Goal: Task Accomplishment & Management: Complete application form

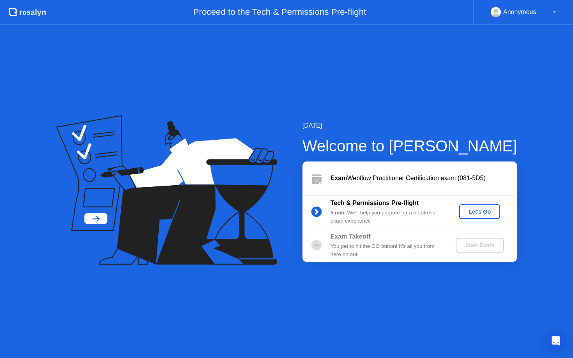
drag, startPoint x: 376, startPoint y: 216, endPoint x: 369, endPoint y: 215, distance: 6.7
click at [376, 216] on div "5 min : We’ll help you prepare for a no-stress exam experience" at bounding box center [386, 217] width 112 height 16
click at [364, 215] on div "5 min : We’ll help you prepare for a no-stress exam experience" at bounding box center [386, 217] width 112 height 16
click at [363, 215] on div "5 min : We’ll help you prepare for a no-stress exam experience" at bounding box center [386, 217] width 112 height 16
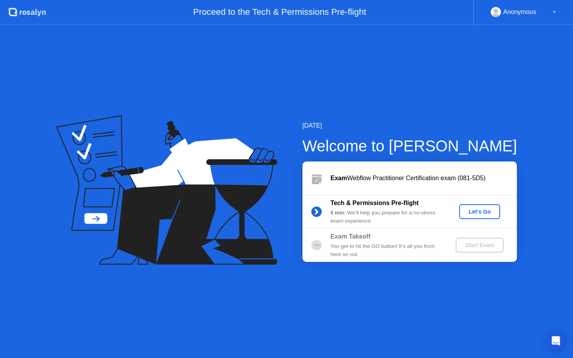
click at [363, 215] on div "5 min : We’ll help you prepare for a no-stress exam experience" at bounding box center [386, 217] width 112 height 16
click at [376, 222] on div "5 min : We’ll help you prepare for a no-stress exam experience" at bounding box center [386, 217] width 112 height 16
click at [376, 221] on div "5 min : We’ll help you prepare for a no-stress exam experience" at bounding box center [386, 217] width 112 height 16
click at [370, 219] on div "5 min : We’ll help you prepare for a no-stress exam experience" at bounding box center [386, 217] width 112 height 16
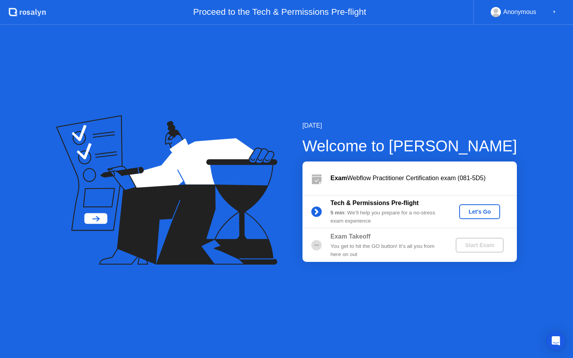
click at [370, 219] on div "5 min : We’ll help you prepare for a no-stress exam experience" at bounding box center [386, 217] width 112 height 16
click at [401, 216] on div "5 min : We’ll help you prepare for a no-stress exam experience" at bounding box center [386, 217] width 112 height 16
click at [471, 212] on div "Let's Go" at bounding box center [479, 212] width 35 height 6
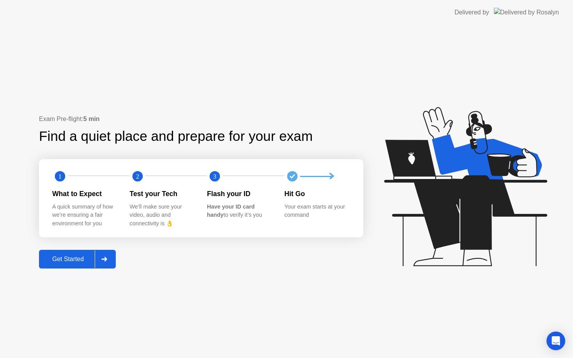
click at [208, 110] on div "Exam Pre-flight: 5 min Find a quiet place and prepare for your exam 1 2 3 What …" at bounding box center [286, 191] width 573 height 333
click at [83, 259] on div "Get Started" at bounding box center [67, 259] width 53 height 7
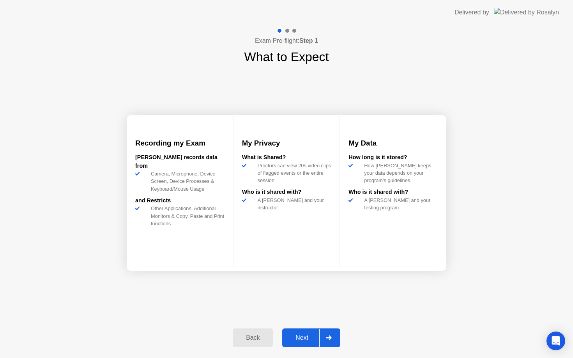
click at [248, 246] on div "My Privacy What is Shared? Proctors can view 20s video clips of flagged events …" at bounding box center [286, 191] width 107 height 153
click at [305, 239] on div "My Privacy What is Shared? Proctors can view 20s video clips of flagged events …" at bounding box center [286, 191] width 107 height 153
click at [377, 212] on div "A [PERSON_NAME] and your testing program" at bounding box center [399, 204] width 77 height 15
click at [399, 232] on div "My Data How long is it stored? How [PERSON_NAME] keeps your data depends on you…" at bounding box center [393, 191] width 106 height 153
click at [326, 335] on div at bounding box center [328, 338] width 19 height 18
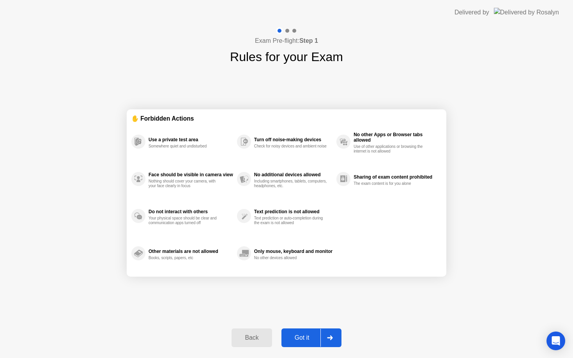
click at [398, 231] on div "Use a private test area Somewhere quiet and undisturbed Face should be visible …" at bounding box center [286, 197] width 310 height 149
click at [389, 222] on div "Use a private test area Somewhere quiet and undisturbed Face should be visible …" at bounding box center [286, 197] width 310 height 149
click at [364, 224] on div "Use a private test area Somewhere quiet and undisturbed Face should be visible …" at bounding box center [286, 197] width 310 height 149
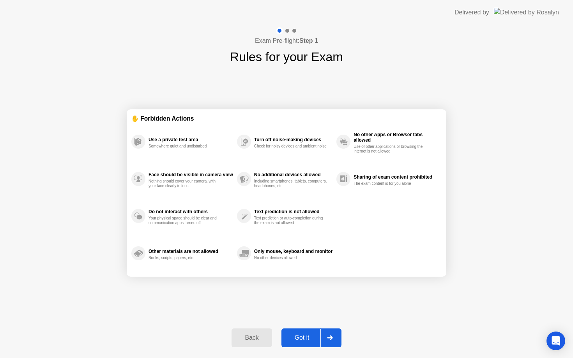
click at [364, 224] on div "Use a private test area Somewhere quiet and undisturbed Face should be visible …" at bounding box center [286, 197] width 310 height 149
click at [374, 228] on div "Use a private test area Somewhere quiet and undisturbed Face should be visible …" at bounding box center [286, 197] width 310 height 149
click at [360, 252] on div "Use a private test area Somewhere quiet and undisturbed Face should be visible …" at bounding box center [286, 197] width 310 height 149
click at [309, 343] on button "Got it" at bounding box center [311, 338] width 60 height 19
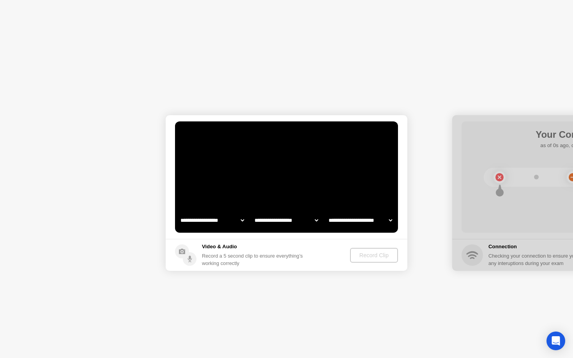
select select "**********"
select select "*******"
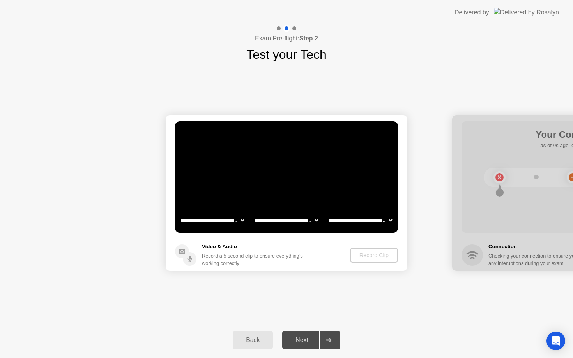
click at [343, 186] on video at bounding box center [286, 177] width 223 height 111
click at [365, 258] on div "Record Clip" at bounding box center [374, 255] width 42 height 6
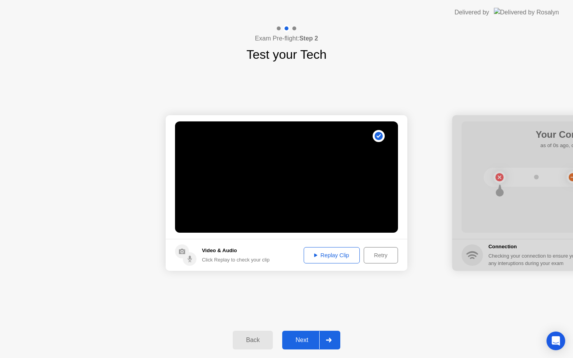
click at [342, 256] on div "Replay Clip" at bounding box center [331, 255] width 51 height 6
click at [303, 338] on div "Next" at bounding box center [301, 340] width 35 height 7
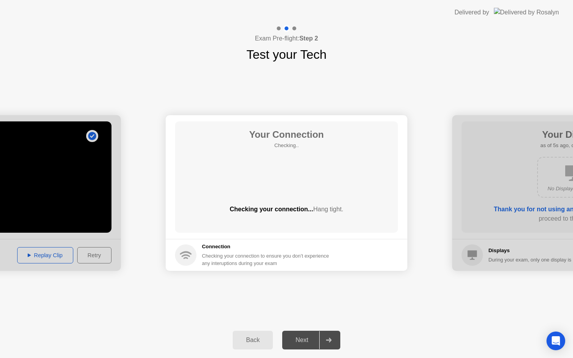
click at [309, 253] on div "Checking your connection to ensure you don’t experience any interuptions during…" at bounding box center [268, 259] width 132 height 15
click at [300, 254] on div "Checking your connection to ensure you don’t experience any interuptions during…" at bounding box center [268, 259] width 132 height 15
click at [300, 255] on div "Checking your connection to ensure you don’t experience any interuptions during…" at bounding box center [268, 259] width 132 height 15
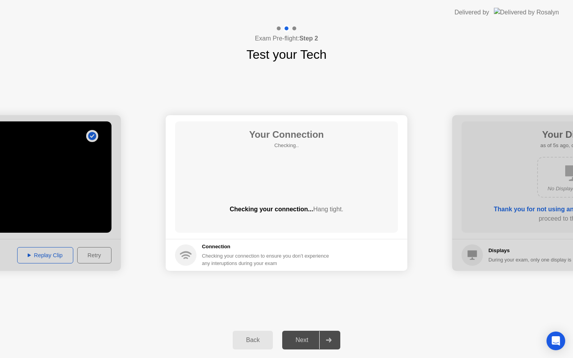
click at [300, 255] on div "Checking your connection to ensure you don’t experience any interuptions during…" at bounding box center [268, 259] width 132 height 15
click at [316, 258] on div "Checking your connection to ensure you don’t experience any interuptions during…" at bounding box center [268, 259] width 132 height 15
click at [316, 255] on div "Checking your connection to ensure you don’t experience any interuptions during…" at bounding box center [268, 259] width 132 height 15
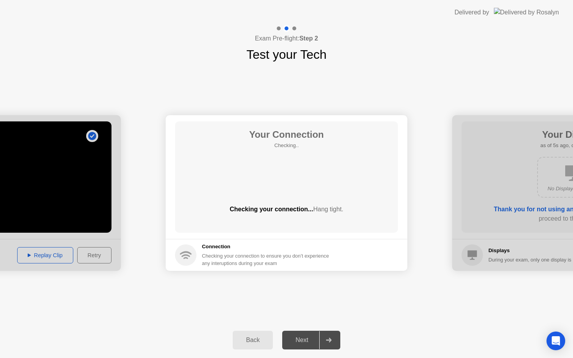
click at [324, 253] on div "Checking your connection to ensure you don’t experience any interuptions during…" at bounding box center [268, 259] width 132 height 15
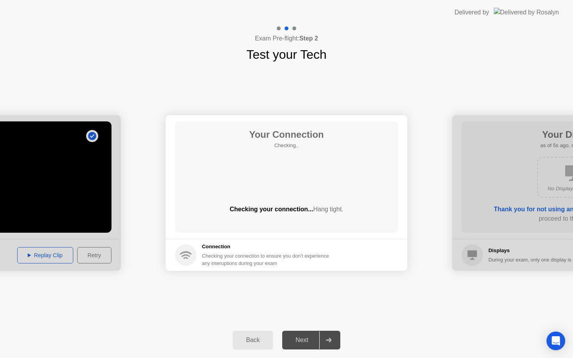
click at [293, 253] on div "Checking your connection to ensure you don’t experience any interuptions during…" at bounding box center [268, 259] width 132 height 15
click at [292, 253] on div "Checking your connection to ensure you don’t experience any interuptions during…" at bounding box center [268, 259] width 132 height 15
click at [301, 254] on div "Checking your connection to ensure you don’t experience any interuptions during…" at bounding box center [268, 259] width 132 height 15
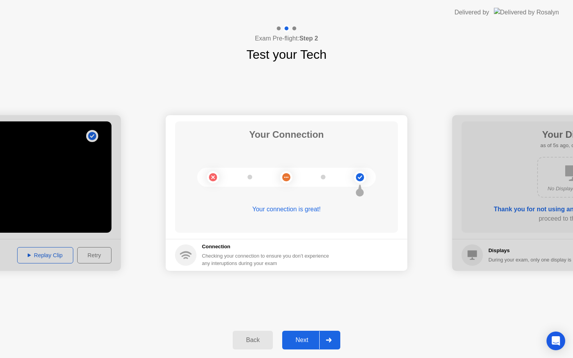
click at [330, 255] on div "Checking your connection to ensure you don’t experience any interuptions during…" at bounding box center [268, 259] width 132 height 15
click at [307, 344] on div "Next" at bounding box center [301, 340] width 35 height 7
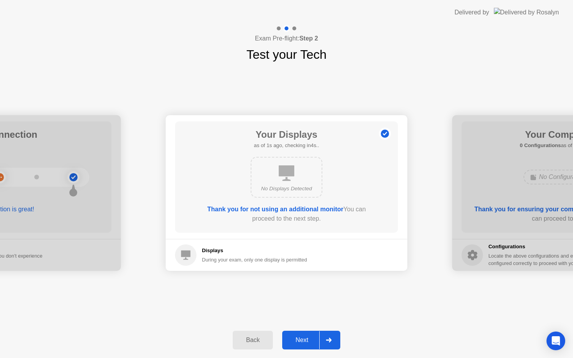
click at [341, 252] on footer "Displays During your exam, only one display is permitted" at bounding box center [287, 255] width 242 height 32
click at [278, 211] on b "Thank you for not using an additional monitor" at bounding box center [275, 209] width 136 height 7
click at [304, 254] on h5 "Displays" at bounding box center [254, 251] width 105 height 8
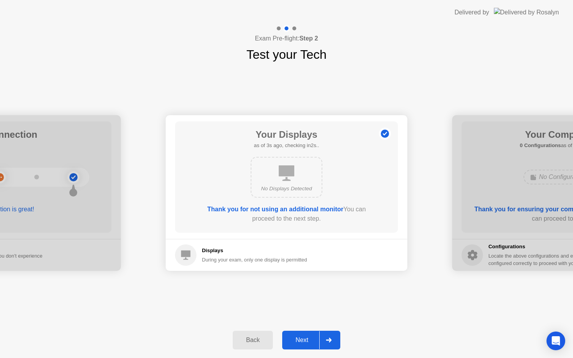
click at [302, 340] on div "Next" at bounding box center [301, 340] width 35 height 7
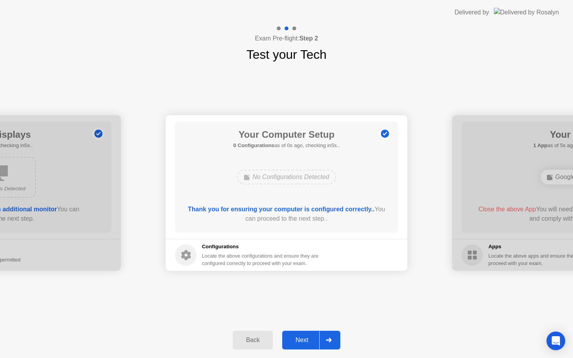
click at [320, 245] on h5 "Configurations" at bounding box center [261, 247] width 118 height 8
click at [316, 344] on div "Next" at bounding box center [301, 340] width 35 height 7
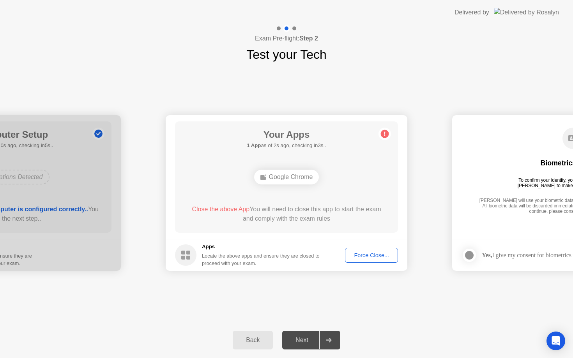
click at [278, 209] on div "Close the above App You will need to close this app to start the exam and compl…" at bounding box center [286, 214] width 201 height 19
click at [266, 213] on div "Close the above App You will need to close this app to start the exam and compl…" at bounding box center [286, 214] width 201 height 19
click at [280, 215] on div "Close the above App You will need to close this app to start the exam and compl…" at bounding box center [286, 214] width 201 height 19
click at [280, 178] on div "Google Chrome" at bounding box center [286, 177] width 65 height 15
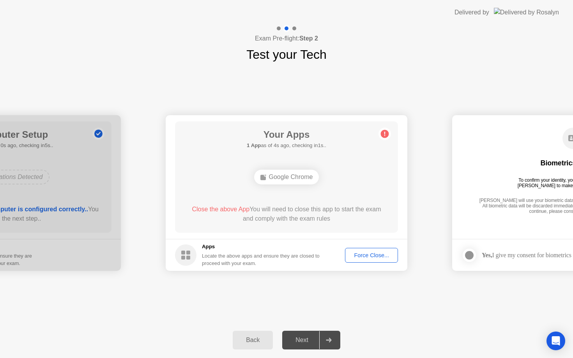
click at [288, 194] on div "Your Apps 1 App as of 4s ago, checking in1s.. Google Chrome Close the above App…" at bounding box center [286, 177] width 223 height 111
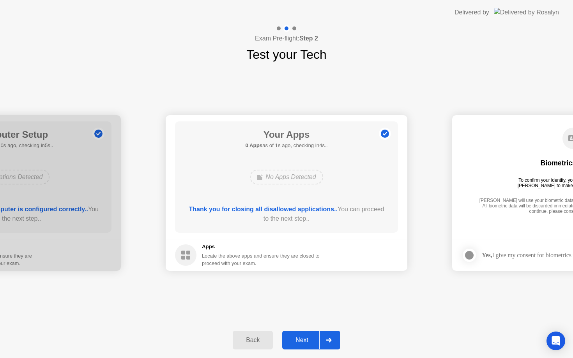
drag, startPoint x: 342, startPoint y: 178, endPoint x: 344, endPoint y: 188, distance: 9.9
click at [342, 178] on div "No Apps Detected" at bounding box center [286, 177] width 178 height 21
click at [326, 338] on div at bounding box center [328, 341] width 19 height 18
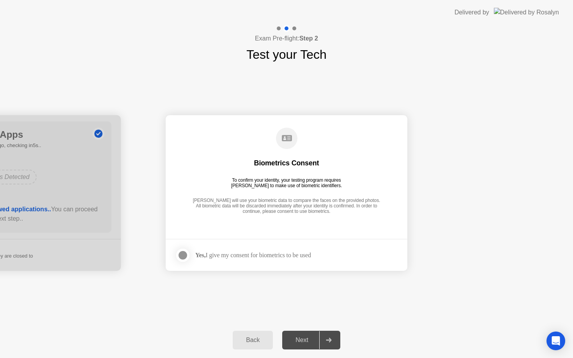
click at [311, 201] on div "[PERSON_NAME] will use your biometric data to compare the faces on the provided…" at bounding box center [287, 207] width 192 height 18
click at [286, 196] on div "Biometrics Consent To confirm your identity, your testing program requires [PER…" at bounding box center [286, 172] width 223 height 100
click at [280, 189] on div "Biometrics Consent To confirm your identity, your testing program requires [PER…" at bounding box center [286, 172] width 223 height 100
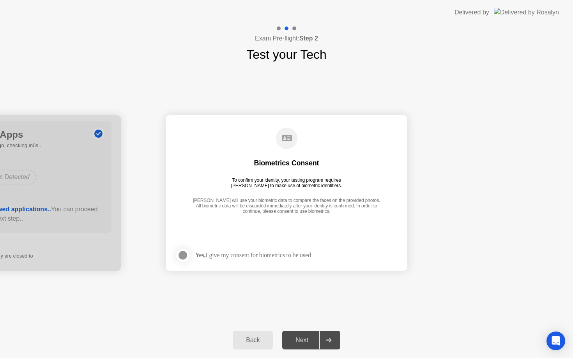
click at [272, 184] on div "To confirm your identity, your testing program requires [PERSON_NAME] to make u…" at bounding box center [286, 183] width 117 height 11
click at [269, 178] on div "To confirm your identity, your testing program requires [PERSON_NAME] to make u…" at bounding box center [286, 183] width 117 height 11
click at [281, 188] on div "Biometrics Consent To confirm your identity, your testing program requires [PER…" at bounding box center [286, 172] width 223 height 100
click at [296, 206] on div "[PERSON_NAME] will use your biometric data to compare the faces on the provided…" at bounding box center [287, 207] width 192 height 18
click at [271, 264] on footer "Yes, I give my consent for biometrics to be used" at bounding box center [287, 255] width 242 height 32
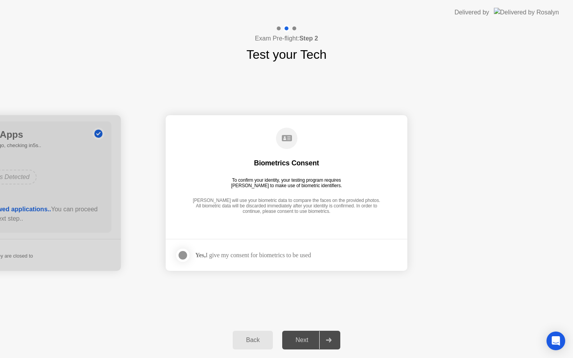
click at [264, 260] on div "Yes, I give my consent for biometrics to be used" at bounding box center [243, 256] width 136 height 16
click at [259, 258] on div "Yes, I give my consent for biometrics to be used" at bounding box center [253, 255] width 116 height 7
click at [185, 255] on div at bounding box center [182, 255] width 9 height 9
click at [325, 341] on div at bounding box center [328, 341] width 19 height 18
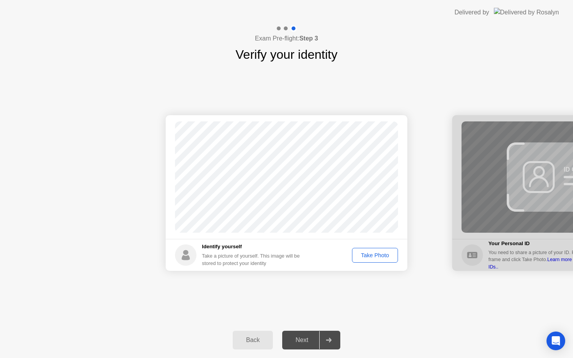
click at [377, 256] on div "Take Photo" at bounding box center [375, 255] width 41 height 6
click at [314, 344] on div "Next" at bounding box center [301, 340] width 35 height 7
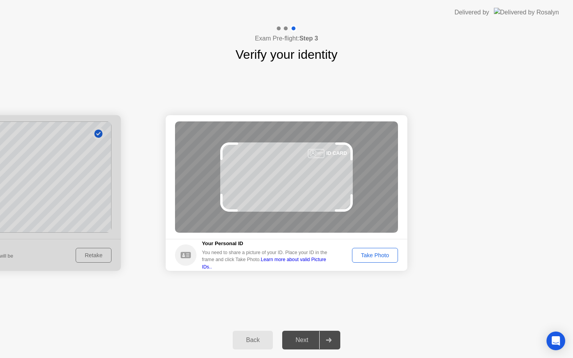
click at [381, 256] on div "Take Photo" at bounding box center [375, 255] width 41 height 6
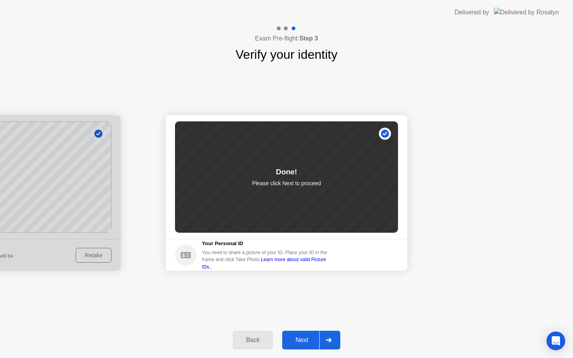
click at [313, 344] on div "Next" at bounding box center [301, 340] width 35 height 7
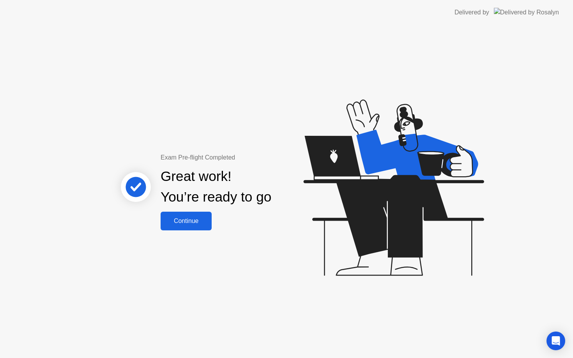
click at [243, 199] on div "Great work! You’re ready to go" at bounding box center [216, 186] width 111 height 41
click at [207, 218] on div "Continue" at bounding box center [186, 221] width 46 height 7
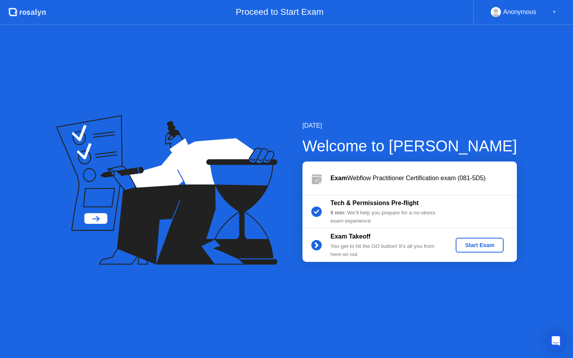
drag, startPoint x: 381, startPoint y: 285, endPoint x: 358, endPoint y: 258, distance: 35.7
click at [381, 285] on div "[DATE] Welcome to [PERSON_NAME] Exam Webflow Practitioner Certification exam (0…" at bounding box center [286, 191] width 573 height 333
drag, startPoint x: 354, startPoint y: 245, endPoint x: 355, endPoint y: 250, distance: 4.4
click at [354, 246] on div "You get to hit the GO button! It’s all you from here on out" at bounding box center [386, 251] width 112 height 16
click at [355, 252] on div "You get to hit the GO button! It’s all you from here on out" at bounding box center [386, 251] width 112 height 16
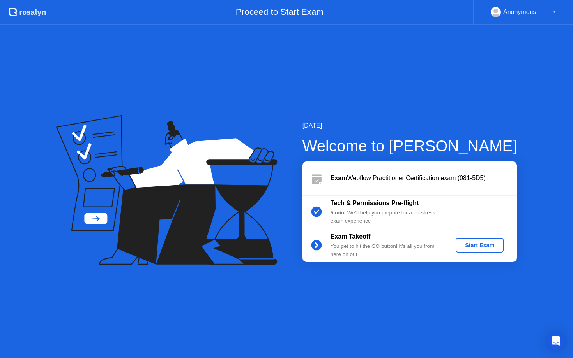
click at [354, 254] on div "You get to hit the GO button! It’s all you from here on out" at bounding box center [386, 251] width 112 height 16
click at [353, 254] on div "You get to hit the GO button! It’s all you from here on out" at bounding box center [386, 251] width 112 height 16
click at [352, 255] on div "You get to hit the GO button! It’s all you from here on out" at bounding box center [386, 251] width 112 height 16
click at [350, 253] on div "You get to hit the GO button! It’s all you from here on out" at bounding box center [386, 251] width 112 height 16
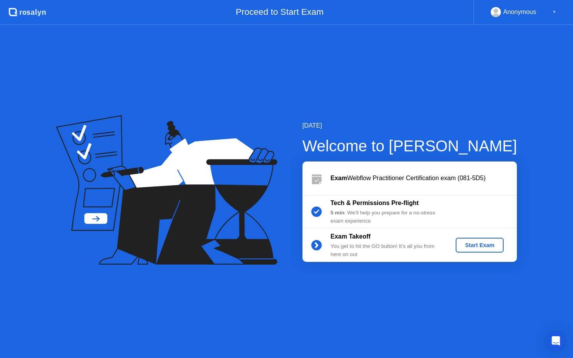
click at [350, 253] on div "You get to hit the GO button! It’s all you from here on out" at bounding box center [386, 251] width 112 height 16
drag, startPoint x: 369, startPoint y: 296, endPoint x: 369, endPoint y: 291, distance: 5.5
click at [369, 296] on div "[DATE] Welcome to [PERSON_NAME] Exam Webflow Practitioner Certification exam (0…" at bounding box center [286, 191] width 573 height 333
click at [369, 279] on div "[DATE] Welcome to [PERSON_NAME] Exam Webflow Practitioner Certification exam (0…" at bounding box center [286, 191] width 573 height 333
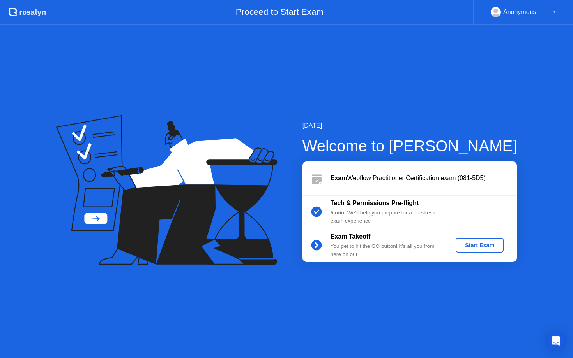
click at [369, 279] on div "[DATE] Welcome to [PERSON_NAME] Exam Webflow Practitioner Certification exam (0…" at bounding box center [286, 191] width 573 height 333
click at [510, 41] on div "[DATE] Welcome to [PERSON_NAME] Exam Webflow Practitioner Certification exam (0…" at bounding box center [286, 191] width 573 height 333
click at [514, 7] on div "Anonymous" at bounding box center [519, 12] width 33 height 10
click at [543, 13] on div "Anonymous ▼" at bounding box center [523, 12] width 65 height 10
click at [551, 11] on div "Anonymous ▼" at bounding box center [523, 12] width 65 height 10
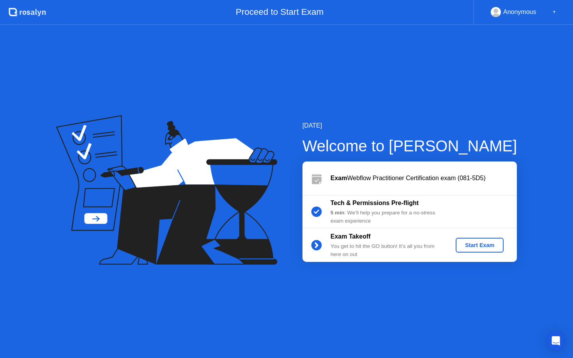
click at [218, 115] on div "[DATE] Welcome to [PERSON_NAME] Exam Webflow Practitioner Certification exam (0…" at bounding box center [286, 191] width 573 height 333
click at [79, 59] on div "[DATE] Welcome to [PERSON_NAME] Exam Webflow Practitioner Certification exam (0…" at bounding box center [286, 191] width 573 height 333
click at [141, 115] on div "[DATE] Welcome to [PERSON_NAME] Exam Webflow Practitioner Certification exam (0…" at bounding box center [286, 191] width 573 height 333
